Goal: Task Accomplishment & Management: Manage account settings

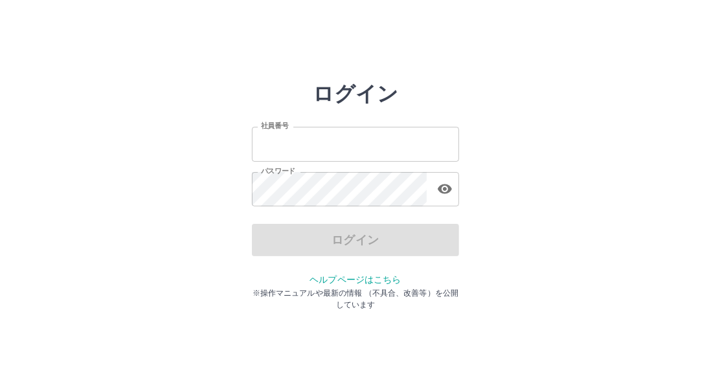
type input "*******"
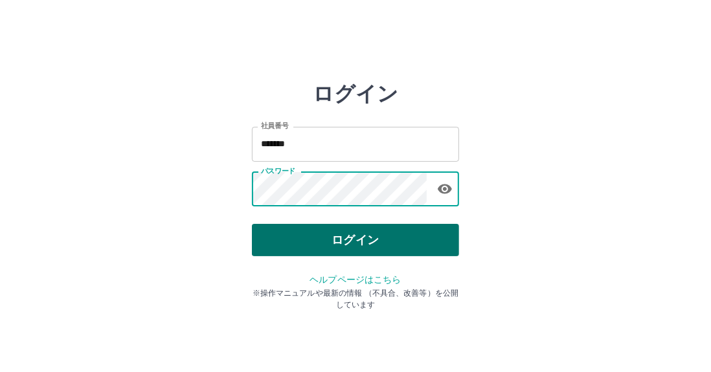
click at [299, 237] on button "ログイン" at bounding box center [355, 240] width 207 height 32
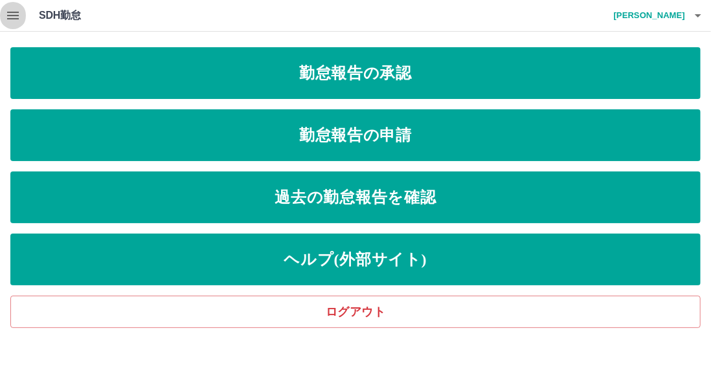
click at [5, 19] on icon "button" at bounding box center [13, 16] width 16 height 16
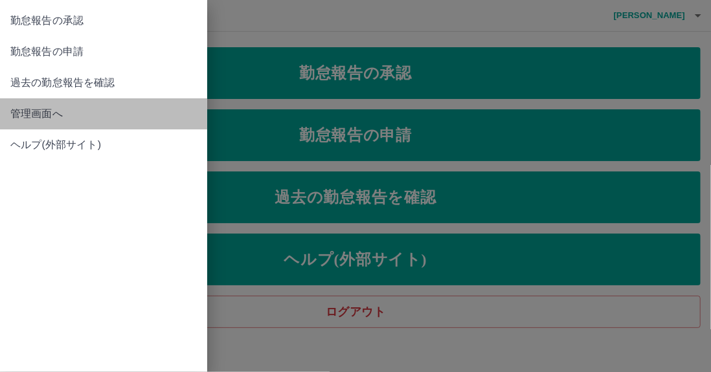
click at [6, 110] on link "管理画面へ" at bounding box center [103, 113] width 207 height 31
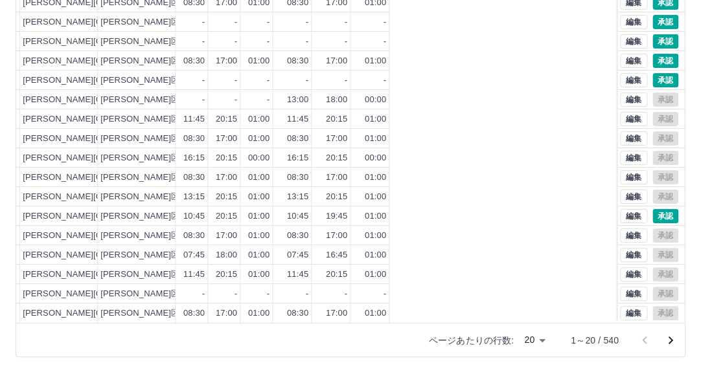
scroll to position [66, 0]
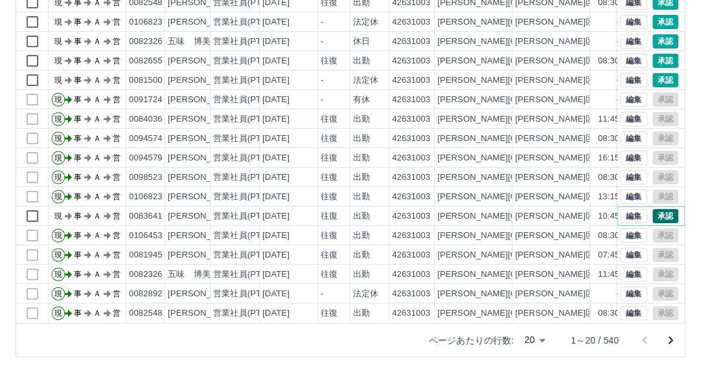
click at [653, 209] on button "承認" at bounding box center [665, 216] width 26 height 14
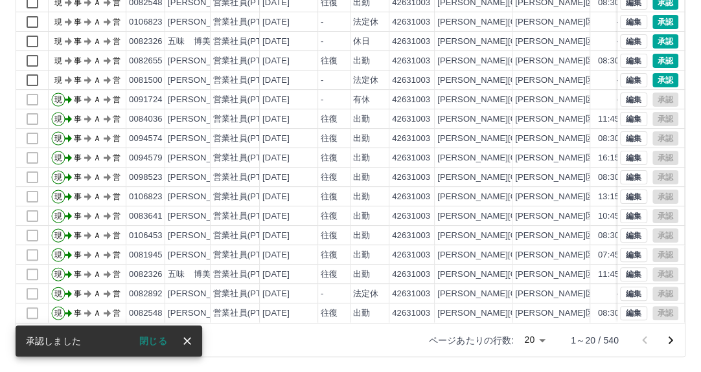
click at [664, 336] on icon "次のページへ" at bounding box center [671, 341] width 16 height 16
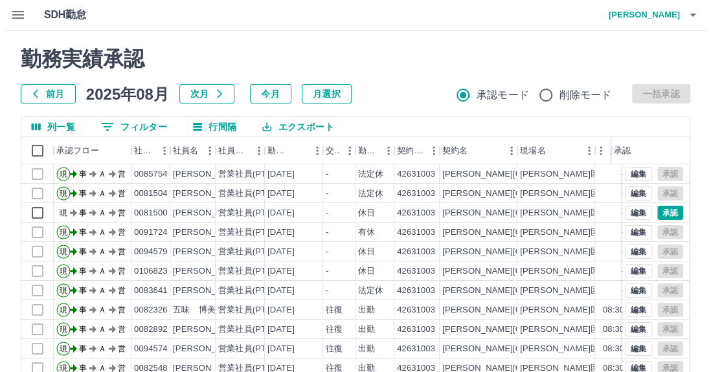
scroll to position [0, 0]
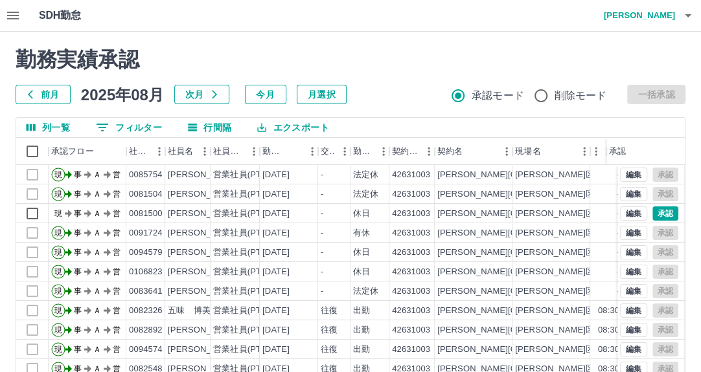
click at [691, 17] on icon "button" at bounding box center [688, 16] width 16 height 16
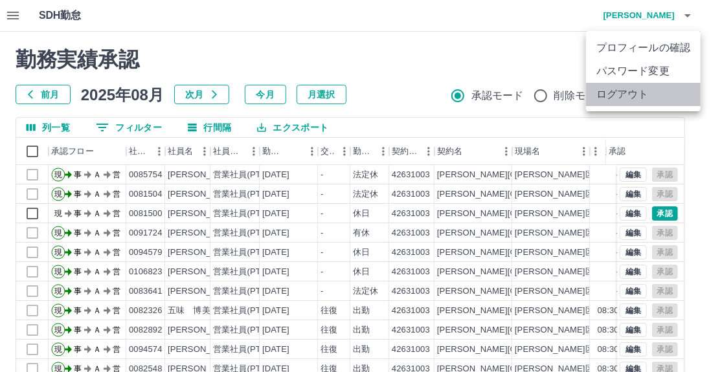
click at [659, 92] on li "ログアウト" at bounding box center [643, 94] width 115 height 23
